Goal: Navigation & Orientation: Find specific page/section

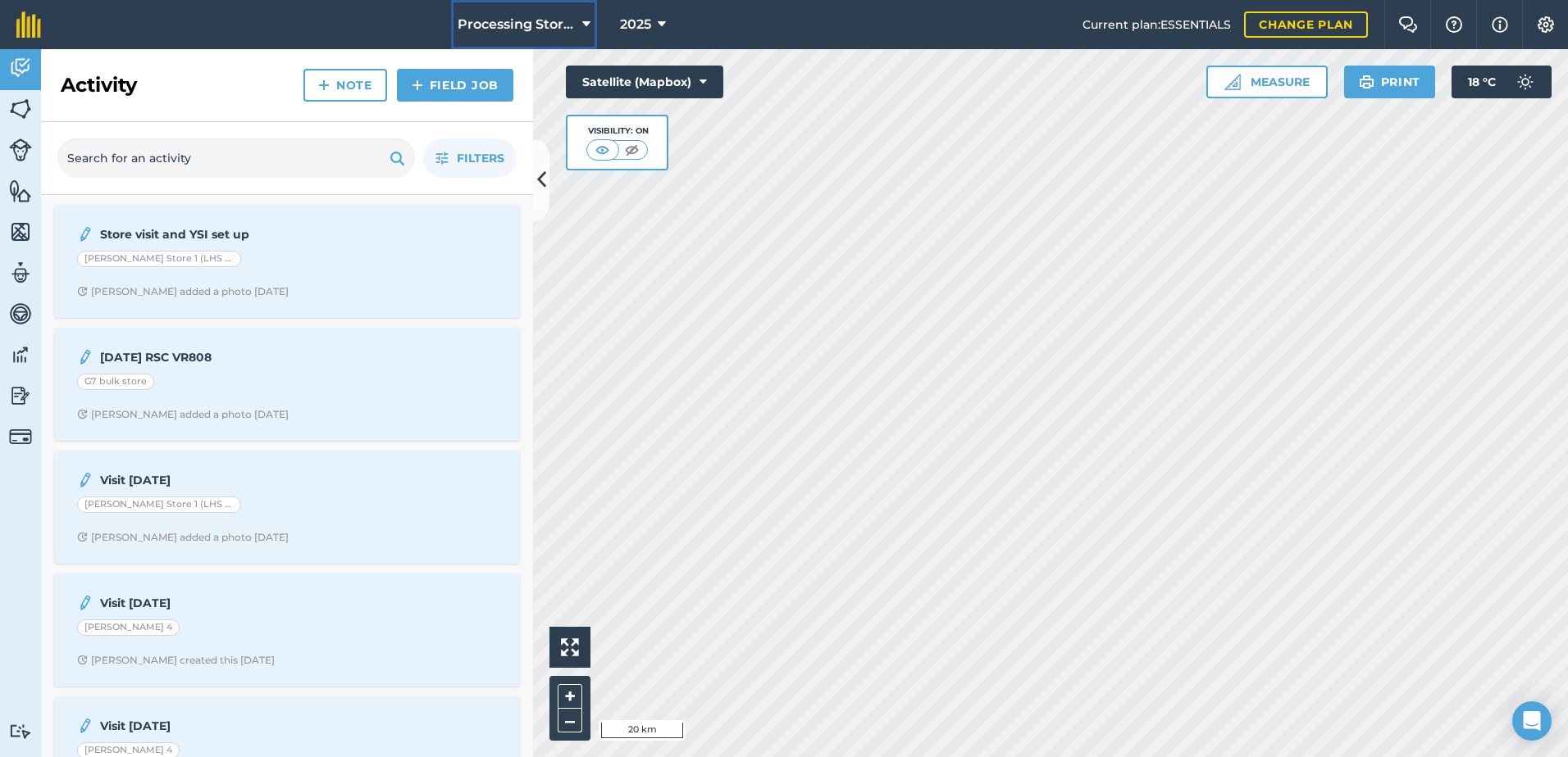
click at [585, 19] on icon at bounding box center [586, 24] width 8 height 19
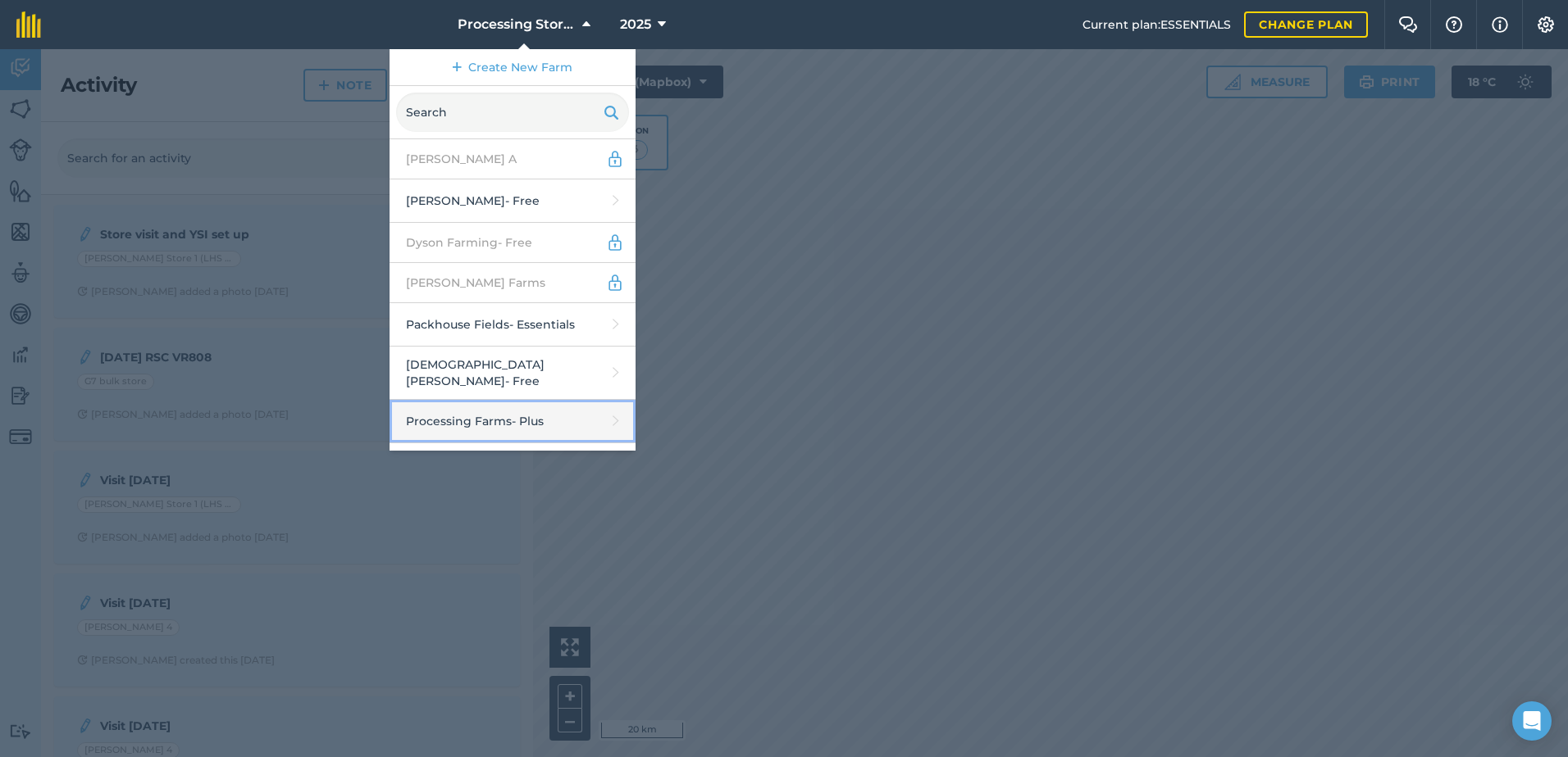
click at [437, 414] on link "Processing Farms - Plus" at bounding box center [512, 421] width 246 height 43
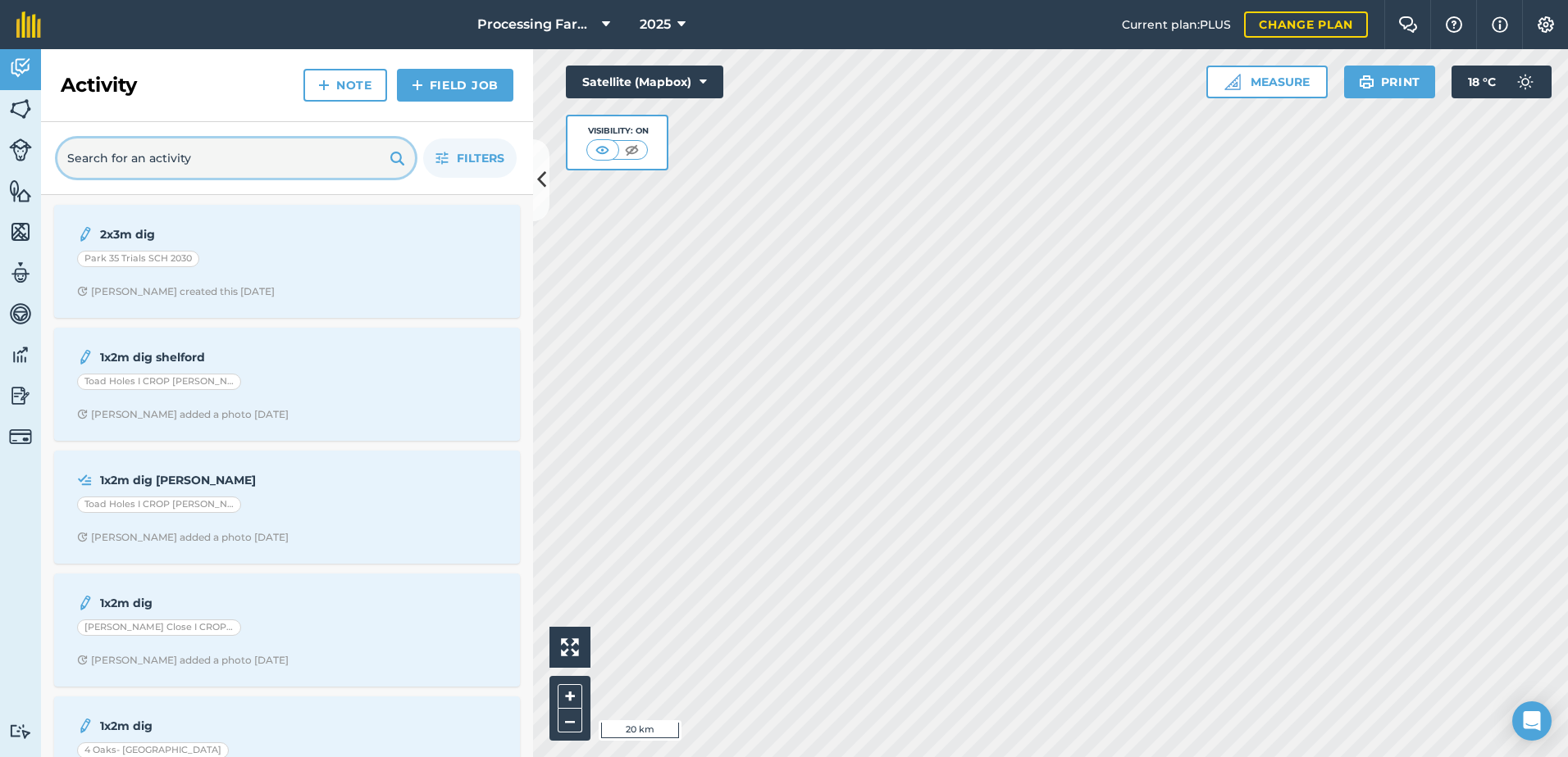
click at [101, 168] on input "text" at bounding box center [236, 157] width 357 height 40
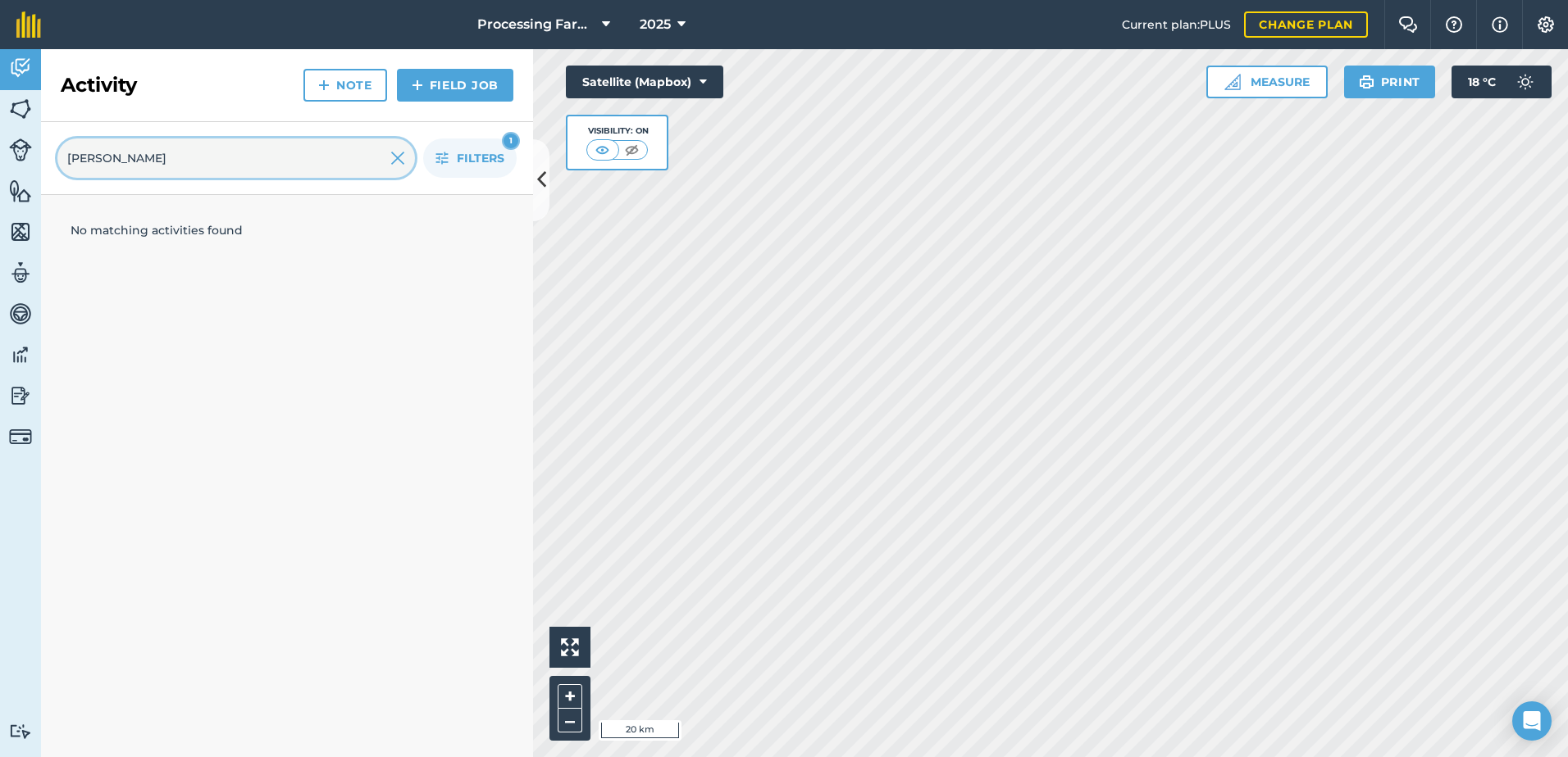
type input "[PERSON_NAME]"
click at [954, 756] on html "Processing Farms 2025 Current plan : PLUS Change plan Farm Chat Help Info Setti…" at bounding box center [784, 378] width 1568 height 757
click at [1146, 756] on html "Processing Farms 2025 Current plan : PLUS Change plan Farm Chat Help Info Setti…" at bounding box center [784, 378] width 1568 height 757
